Goal: Find specific page/section: Find specific page/section

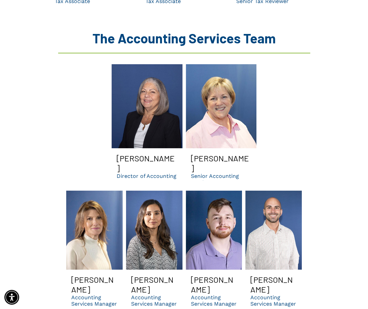
scroll to position [1319, 0]
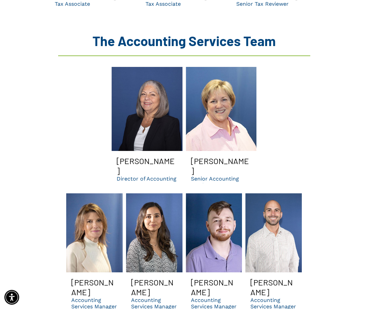
click at [156, 175] on p "Director of Accounting" at bounding box center [147, 178] width 60 height 6
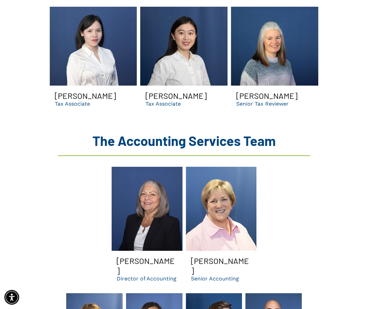
scroll to position [1218, 0]
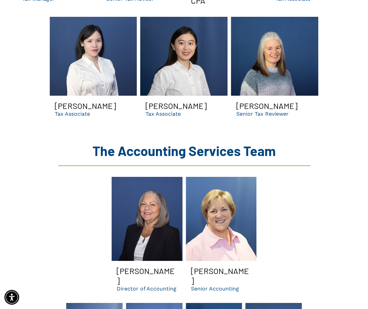
click at [139, 197] on link "Evelyn smiling | Dental tax consultants for dsos | bank loan assistance and pra…" at bounding box center [147, 219] width 71 height 84
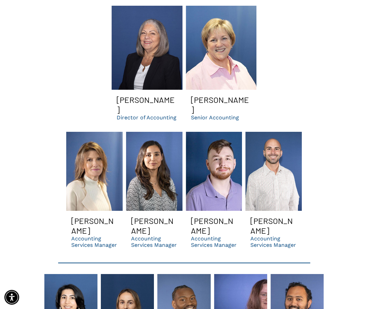
scroll to position [1386, 0]
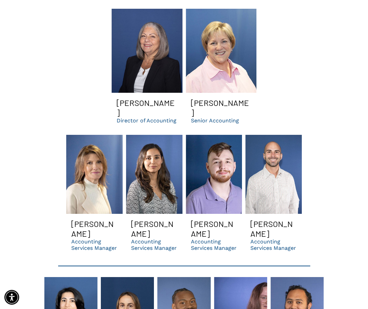
click at [148, 117] on p "Director of Accounting" at bounding box center [147, 120] width 60 height 6
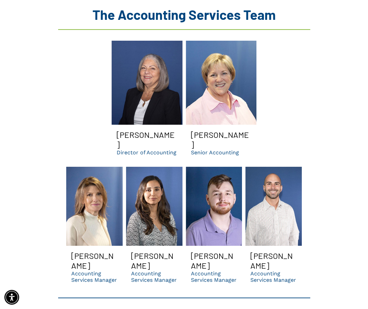
scroll to position [1352, 0]
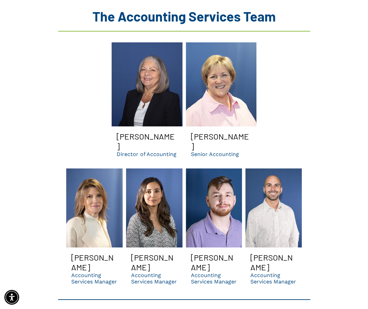
click at [151, 151] on p "Director of Accounting" at bounding box center [147, 154] width 60 height 6
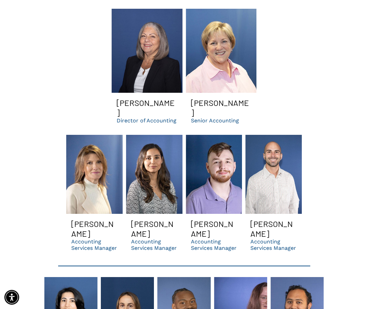
scroll to position [1386, 0]
